Goal: Task Accomplishment & Management: Complete application form

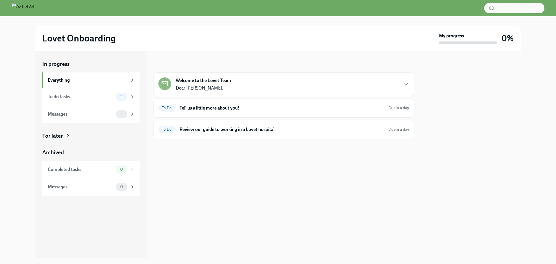
click at [218, 79] on strong "Welcome to the Lovet Team" at bounding box center [203, 80] width 55 height 6
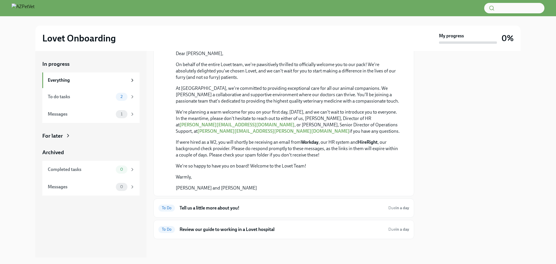
scroll to position [145, 0]
drag, startPoint x: 217, startPoint y: 201, endPoint x: 175, endPoint y: 202, distance: 41.7
click at [175, 191] on div "October 10th Dear Reese, On behalf of the entire Lovet team, we're pawsitively …" at bounding box center [283, 114] width 251 height 156
click at [335, 158] on p "If were hired as a W2, you will shortly be receiving an email from Workday , ou…" at bounding box center [288, 148] width 224 height 19
drag, startPoint x: 379, startPoint y: 199, endPoint x: 348, endPoint y: 207, distance: 31.5
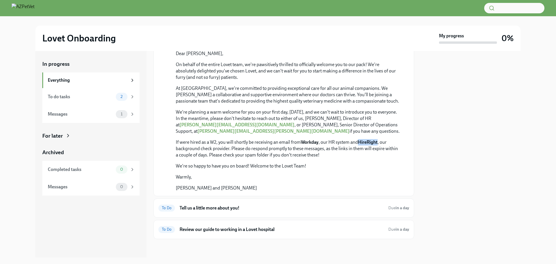
click at [359, 158] on p "If were hired as a W2, you will shortly be receiving an email from Workday , ou…" at bounding box center [288, 148] width 224 height 19
click at [272, 191] on div "On behalf of the entire Lovet team, we're pawsitively thrilled to officially we…" at bounding box center [288, 126] width 224 height 130
click at [194, 208] on h6 "Tell us a little more about you!" at bounding box center [282, 208] width 204 height 6
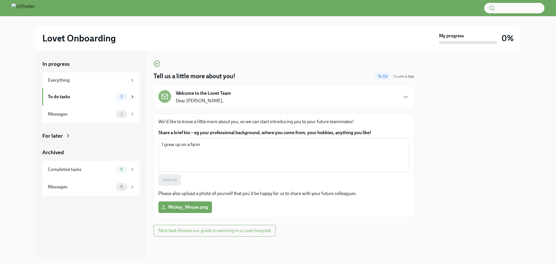
click at [402, 95] on div "Welcome to the Lovet Team Dear Reese," at bounding box center [283, 97] width 251 height 14
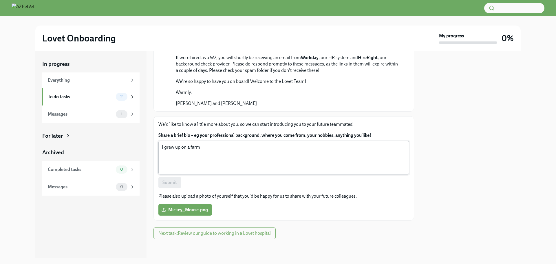
scroll to position [301, 0]
click at [225, 235] on span "Next task : Review our guide to working in a Lovet hospital" at bounding box center [214, 233] width 112 height 6
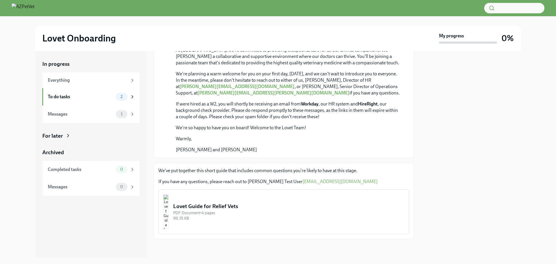
scroll to position [255, 0]
click at [220, 207] on div "Lovet Guide for Relief Vets" at bounding box center [288, 206] width 231 height 8
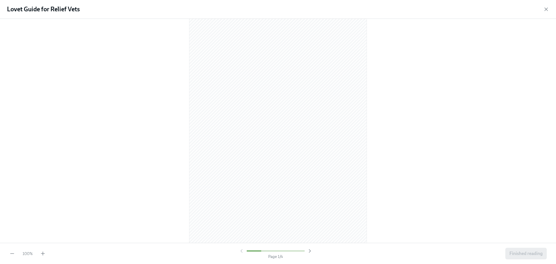
scroll to position [0, 0]
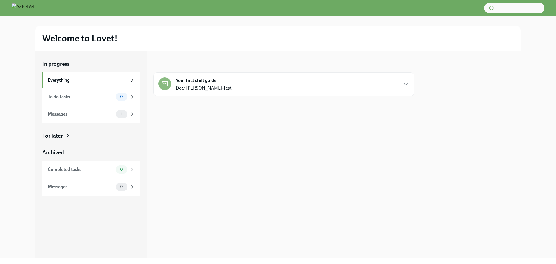
click at [215, 79] on strong "Your first shift guide" at bounding box center [196, 80] width 41 height 6
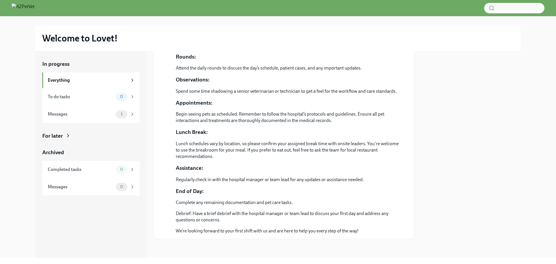
scroll to position [290, 0]
drag, startPoint x: 205, startPoint y: 135, endPoint x: 222, endPoint y: 163, distance: 33.0
click at [227, 171] on div "Dear Dr. Levet-Test, Welcome to Lovet Pet Healthcare! We're excited to have you…" at bounding box center [288, 40] width 224 height 388
drag, startPoint x: 186, startPoint y: 120, endPoint x: 191, endPoint y: 137, distance: 17.4
click at [191, 137] on div "Dear Dr. Levet-Test, Welcome to Lovet Pet Healthcare! We're excited to have you…" at bounding box center [288, 40] width 224 height 388
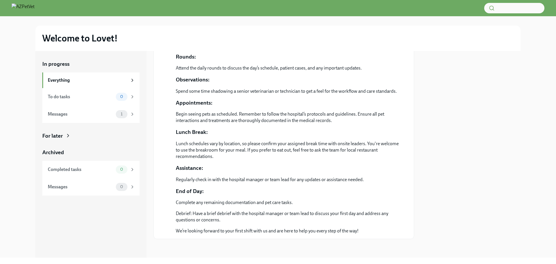
click at [197, 140] on div "Dear Dr. Levet-Test, Welcome to Lovet Pet Healthcare! We're excited to have you…" at bounding box center [288, 40] width 224 height 388
click at [233, 48] on p "Log into computer and VetSprie to ensure you have access. Contact IT support if…" at bounding box center [279, 45] width 207 height 6
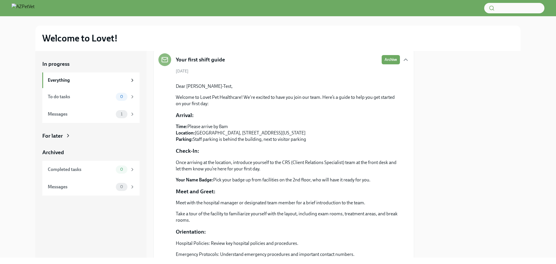
scroll to position [0, 0]
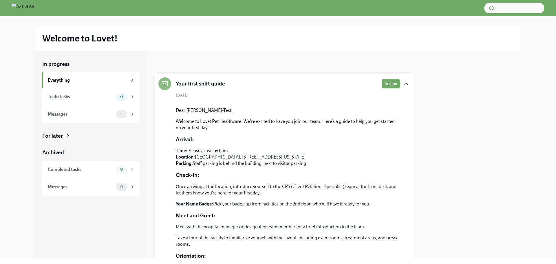
click at [402, 82] on icon "button" at bounding box center [405, 83] width 7 height 7
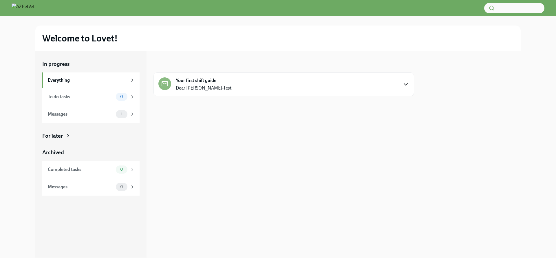
click at [406, 85] on icon "button" at bounding box center [405, 84] width 7 height 7
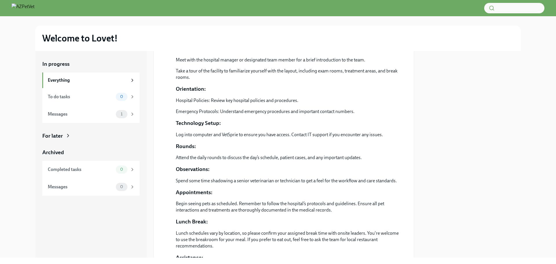
scroll to position [178, 0]
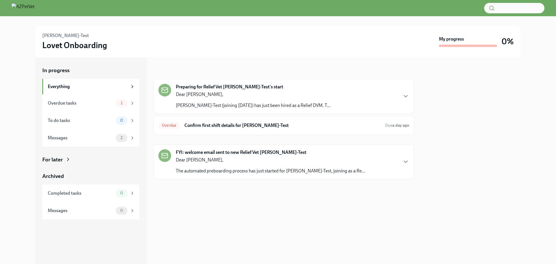
click at [240, 90] on div "Preparing for Relief Vet Reese Levet-Test's start Dear Jess, Dr. Reese Levet-Te…" at bounding box center [253, 96] width 155 height 25
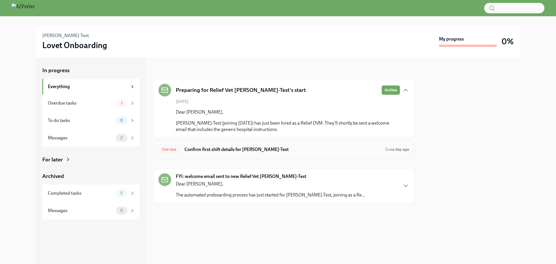
click at [199, 149] on h6 "Confirm first shift details for Reese Levet-Test" at bounding box center [283, 149] width 196 height 6
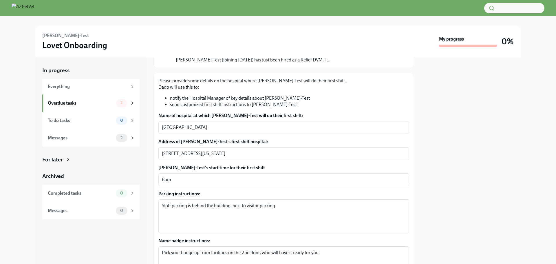
scroll to position [58, 0]
click at [189, 130] on textarea "Athena Pet Hospital" at bounding box center [284, 127] width 244 height 7
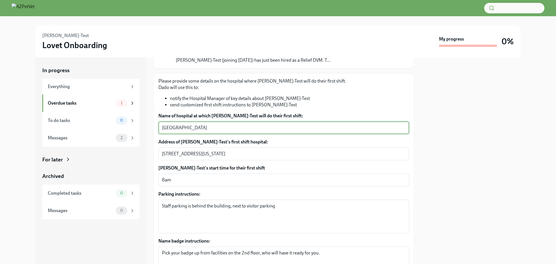
drag, startPoint x: 209, startPoint y: 126, endPoint x: 163, endPoint y: 127, distance: 46.3
click at [163, 127] on textarea "Athena Pet Hospital" at bounding box center [284, 127] width 244 height 7
click at [231, 151] on textarea "1234 Main St, Pleasantville, Ohio, 11111" at bounding box center [284, 153] width 244 height 7
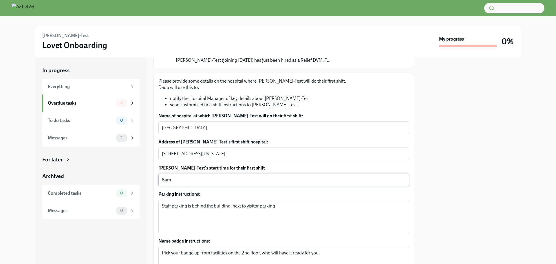
click at [205, 176] on div "8am x ​" at bounding box center [283, 180] width 251 height 13
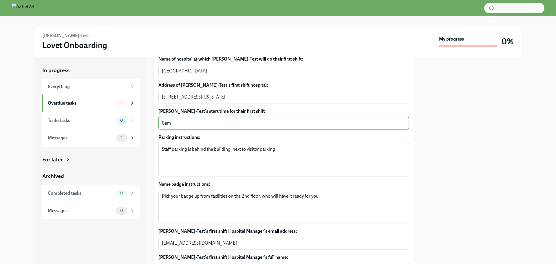
scroll to position [116, 0]
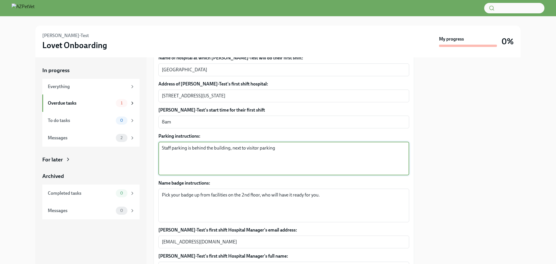
click at [212, 158] on textarea "Staff parking is behind the building, next to visitor parking" at bounding box center [284, 159] width 244 height 28
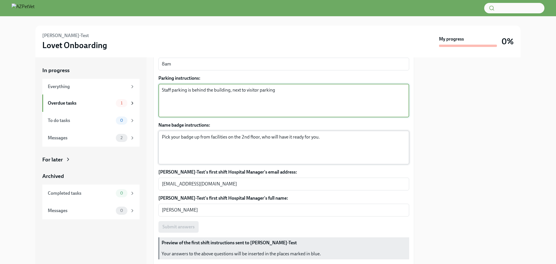
click at [211, 138] on textarea "Pick your badge up from facilities on the 2nd floor, who will have it ready for…" at bounding box center [284, 148] width 244 height 28
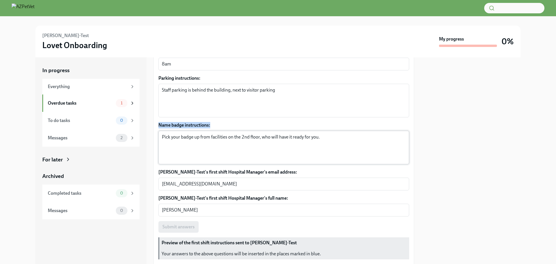
drag, startPoint x: 158, startPoint y: 125, endPoint x: 216, endPoint y: 140, distance: 60.3
click at [216, 140] on div "Please provide some details on the hospital where Dr. Levet-Test will do their …" at bounding box center [284, 121] width 261 height 329
click at [183, 124] on label "Name badge instructions:" at bounding box center [283, 125] width 251 height 6
click at [183, 134] on textarea "Pick your badge up from facilities on the 2nd floor, who will have it ready for…" at bounding box center [284, 148] width 244 height 28
drag, startPoint x: 159, startPoint y: 124, endPoint x: 216, endPoint y: 127, distance: 57.8
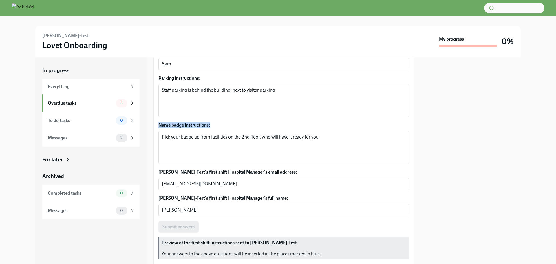
click at [216, 127] on label "Name badge instructions:" at bounding box center [283, 125] width 251 height 6
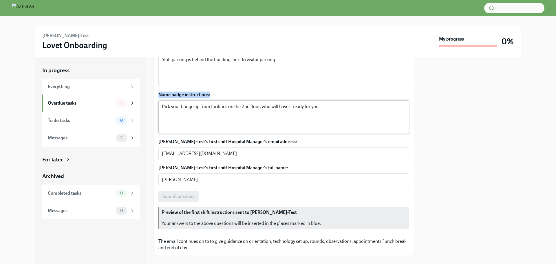
scroll to position [232, 0]
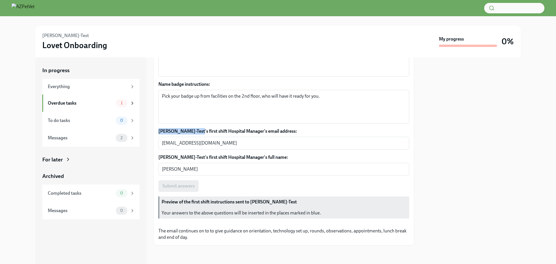
drag, startPoint x: 195, startPoint y: 113, endPoint x: 159, endPoint y: 115, distance: 36.0
click at [159, 128] on label "Reese Levet-Test's first shift Hospital Manager's email address:" at bounding box center [283, 131] width 251 height 6
click at [224, 137] on div "testuser+lovethm2@dadohr.com x ​" at bounding box center [283, 143] width 251 height 13
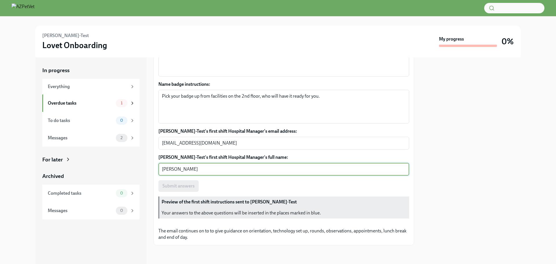
click at [235, 166] on textarea "Holly Merringer" at bounding box center [284, 169] width 244 height 7
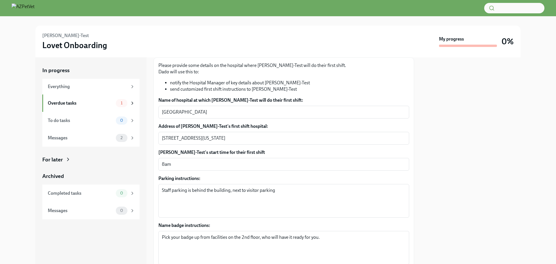
scroll to position [0, 0]
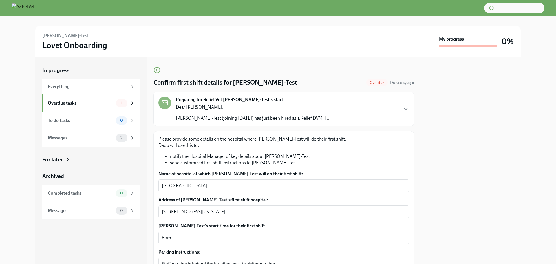
click at [397, 110] on div "Preparing for Relief Vet Reese Levet-Test's start Dear Jess, Dr. Reese Levet-Te…" at bounding box center [283, 108] width 251 height 25
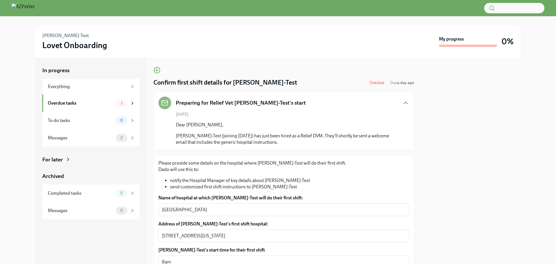
click at [404, 102] on icon "button" at bounding box center [405, 102] width 7 height 7
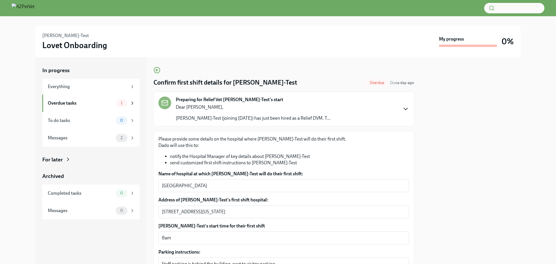
click at [402, 109] on icon "button" at bounding box center [405, 108] width 7 height 7
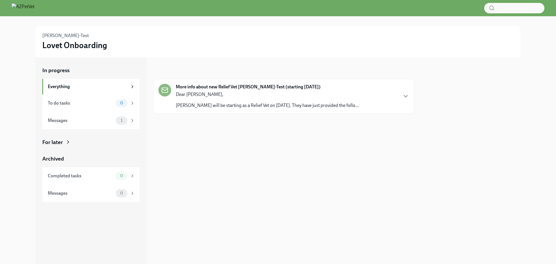
click at [226, 97] on p "Dear Holly," at bounding box center [267, 94] width 183 height 6
click at [228, 97] on p "Dear [PERSON_NAME]," at bounding box center [257, 94] width 162 height 6
click at [279, 94] on p "Dear [PERSON_NAME]," at bounding box center [263, 94] width 175 height 6
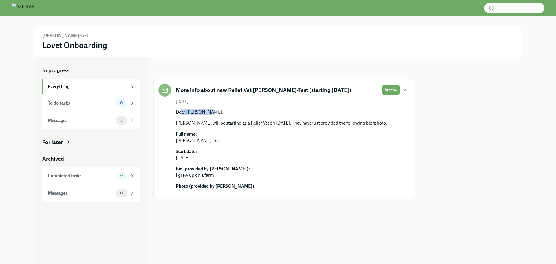
drag, startPoint x: 206, startPoint y: 112, endPoint x: 181, endPoint y: 111, distance: 24.6
click at [181, 111] on p "Dear [PERSON_NAME]," at bounding box center [281, 112] width 211 height 6
click at [217, 116] on div "Dear [PERSON_NAME], [PERSON_NAME] will be starting as a Relief Vet on [DATE]. T…" at bounding box center [281, 117] width 211 height 17
